Goal: Information Seeking & Learning: Learn about a topic

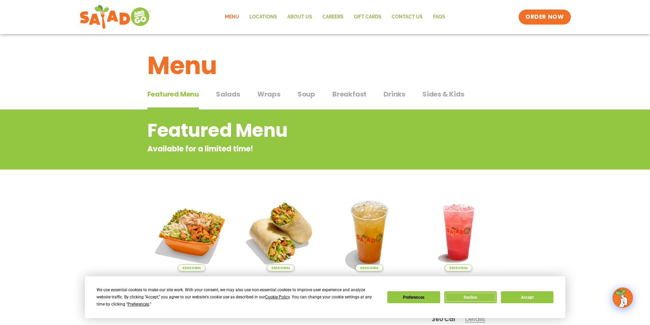
click at [481, 297] on button "Decline" at bounding box center [470, 297] width 53 height 12
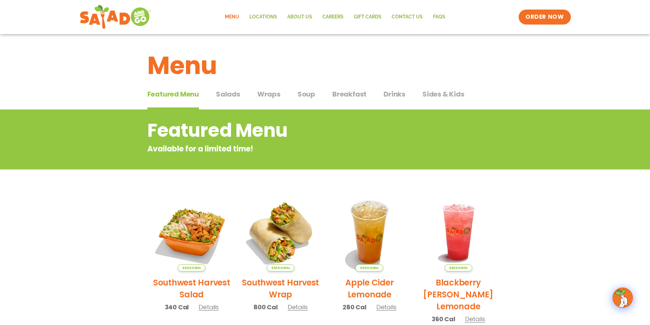
click at [229, 92] on span "Salads" at bounding box center [228, 94] width 24 height 10
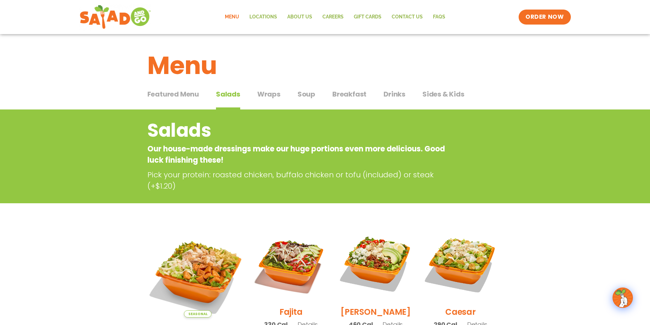
click at [180, 253] on img at bounding box center [197, 272] width 107 height 107
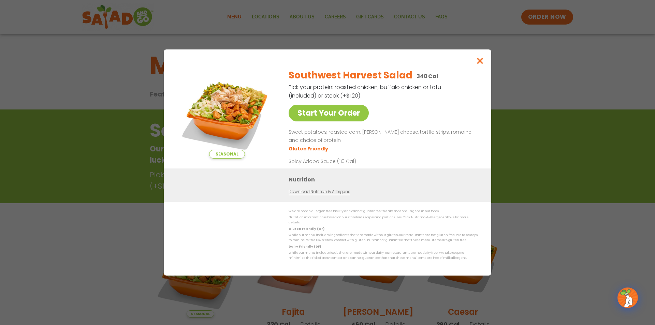
click at [140, 249] on div "Seasonal Start Your Order Southwest Harvest Salad 340 Cal Pick your protein: ro…" at bounding box center [327, 162] width 655 height 325
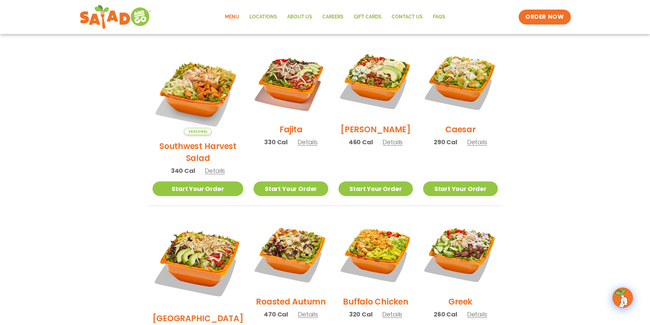
scroll to position [144, 0]
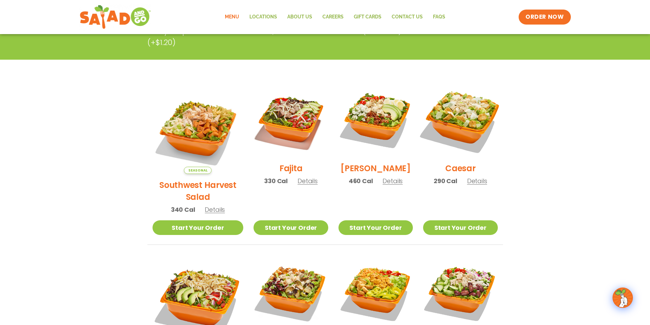
click at [465, 129] on img at bounding box center [460, 119] width 87 height 87
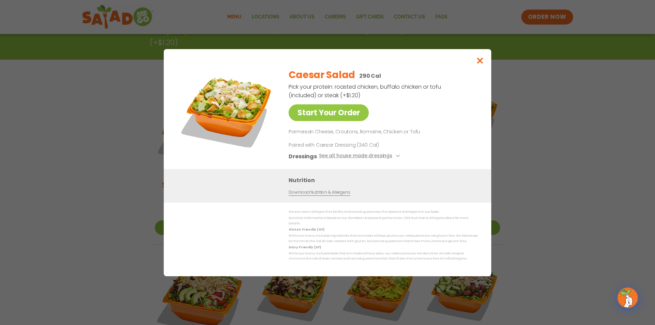
click at [67, 169] on div "Start Your Order Caesar Salad 290 Cal Pick your protein: roasted chicken, buffa…" at bounding box center [327, 162] width 655 height 325
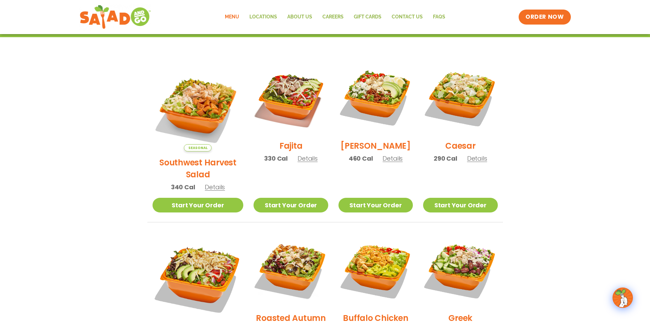
scroll to position [178, 0]
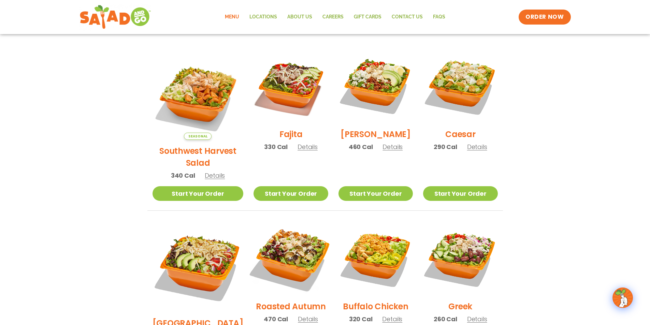
click at [304, 241] on img at bounding box center [290, 258] width 87 height 87
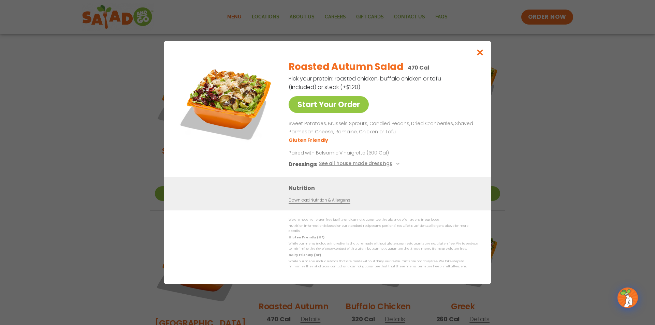
click at [121, 211] on div "Start Your Order Roasted Autumn Salad 470 Cal Pick your protein: roasted chicke…" at bounding box center [327, 162] width 655 height 325
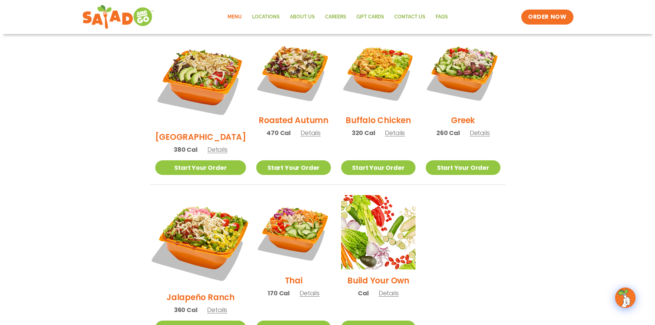
scroll to position [417, 0]
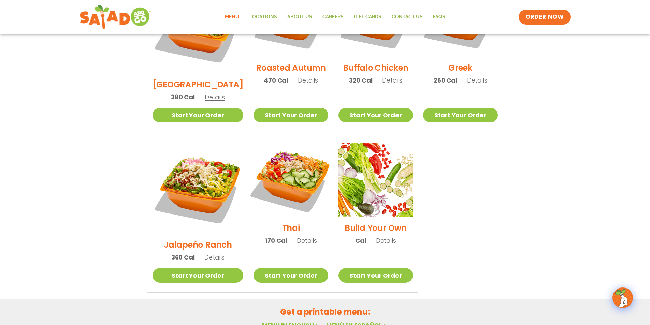
click at [289, 139] on img at bounding box center [290, 179] width 87 height 87
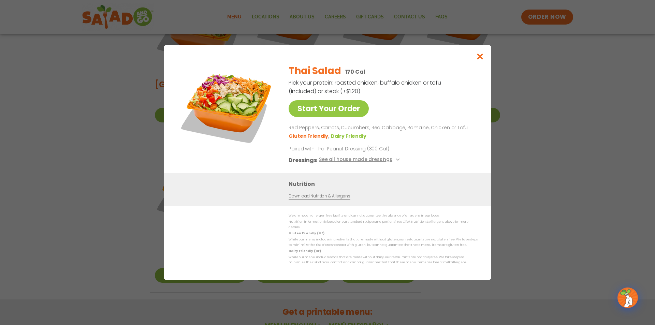
click at [118, 141] on div "Start Your Order Thai Salad 170 Cal Pick your protein: roasted chicken, buffalo…" at bounding box center [327, 162] width 655 height 325
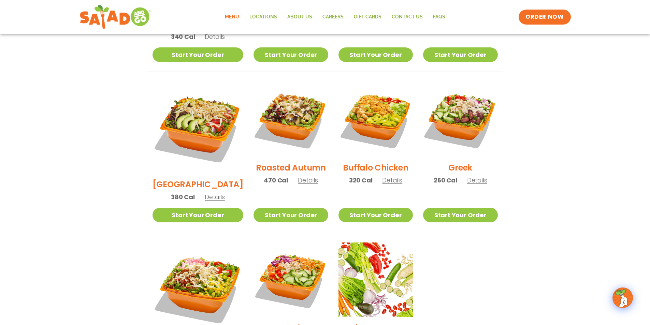
scroll to position [279, 0]
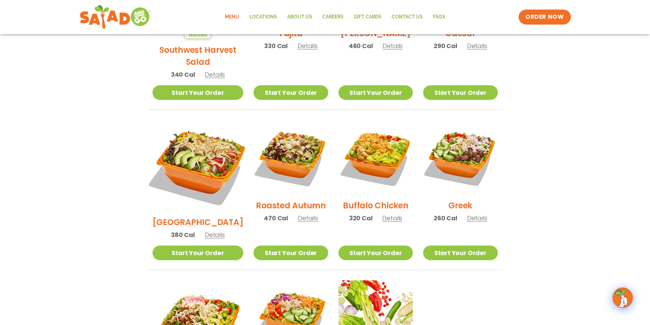
click at [204, 155] on img at bounding box center [197, 165] width 107 height 107
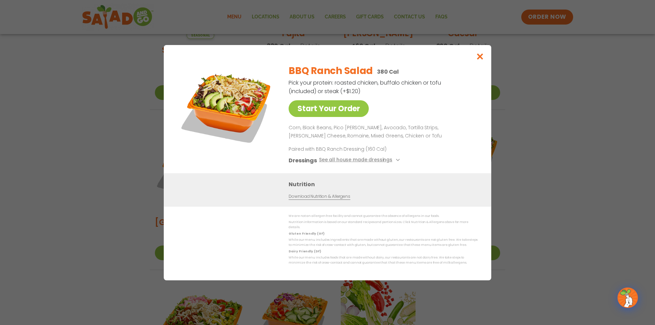
click at [119, 163] on div "Start Your Order BBQ Ranch Salad 380 Cal Pick your protein: roasted chicken, bu…" at bounding box center [327, 162] width 655 height 325
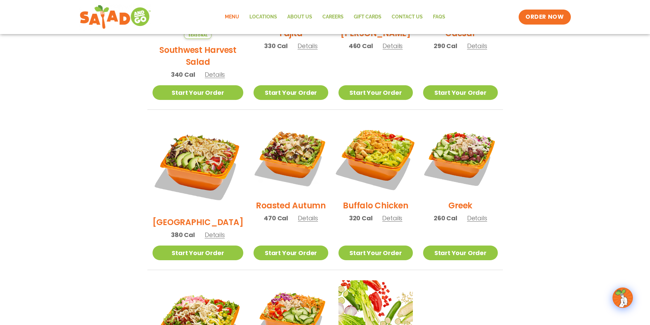
click at [384, 152] on img at bounding box center [375, 157] width 87 height 87
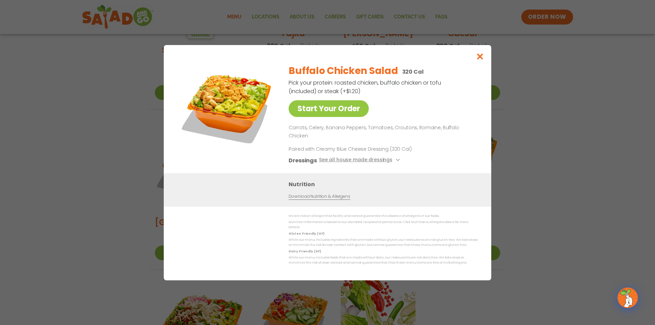
click at [144, 148] on div "Start Your Order Buffalo Chicken Salad 320 Cal Pick your protein: roasted chick…" at bounding box center [327, 162] width 655 height 325
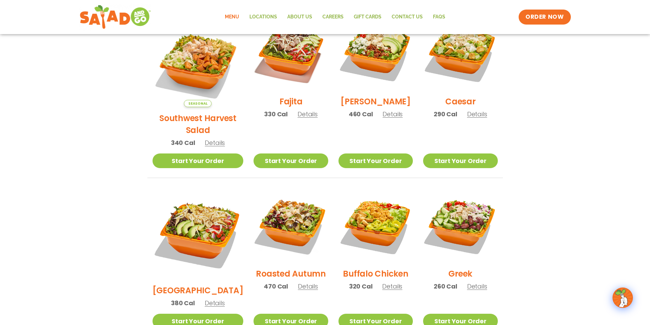
scroll to position [108, 0]
